Goal: Transaction & Acquisition: Subscribe to service/newsletter

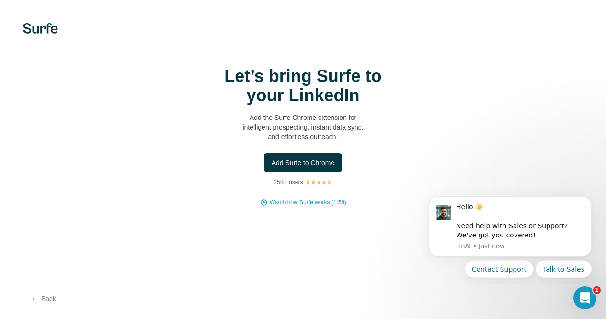
click at [35, 302] on icon "button" at bounding box center [34, 299] width 8 height 8
click at [272, 161] on span "Add Surfe to Chrome" at bounding box center [303, 163] width 63 height 10
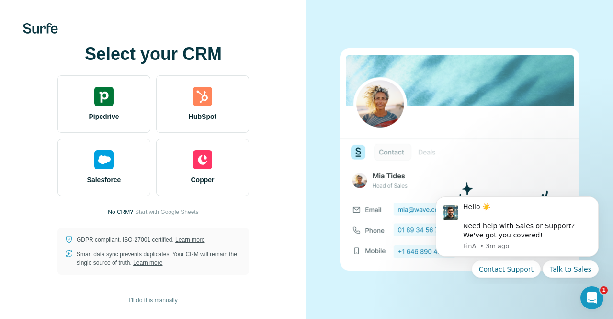
click at [187, 209] on span "Start with Google Sheets" at bounding box center [167, 211] width 64 height 9
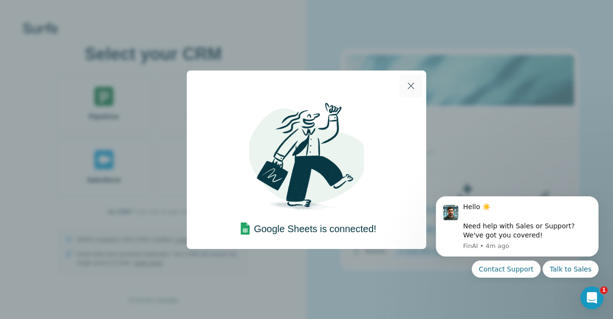
click at [411, 84] on icon "button" at bounding box center [410, 85] width 11 height 11
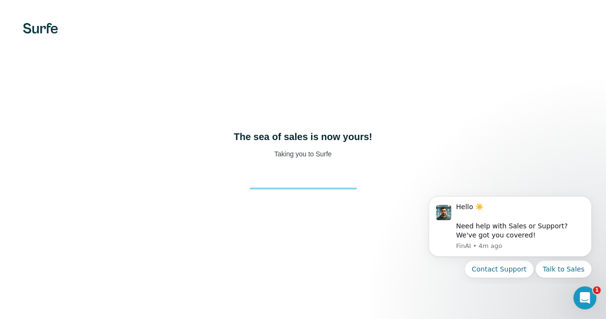
click at [0, 0] on video at bounding box center [0, 0] width 0 height 0
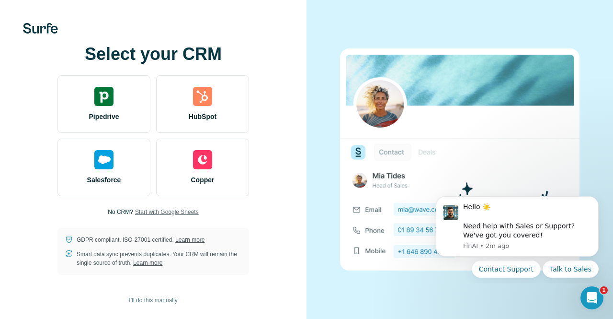
click at [188, 210] on span "Start with Google Sheets" at bounding box center [167, 211] width 64 height 9
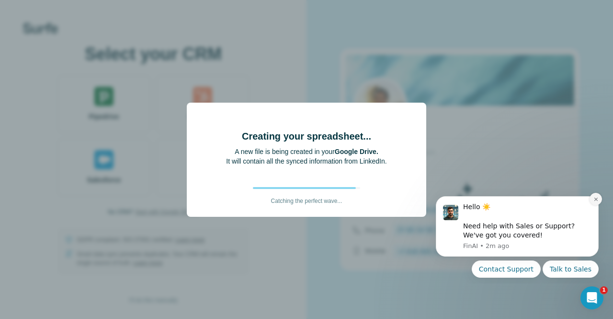
click at [595, 201] on icon "Dismiss notification" at bounding box center [596, 198] width 5 height 5
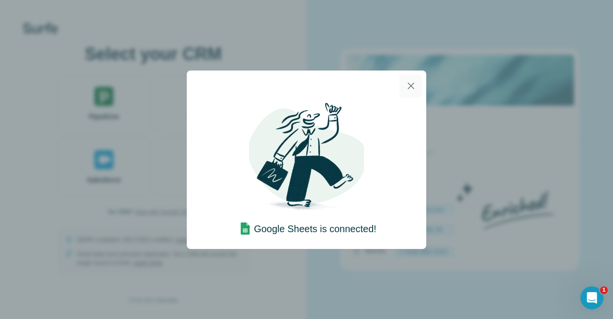
click at [409, 85] on icon "button" at bounding box center [410, 85] width 11 height 11
